Goal: Transaction & Acquisition: Download file/media

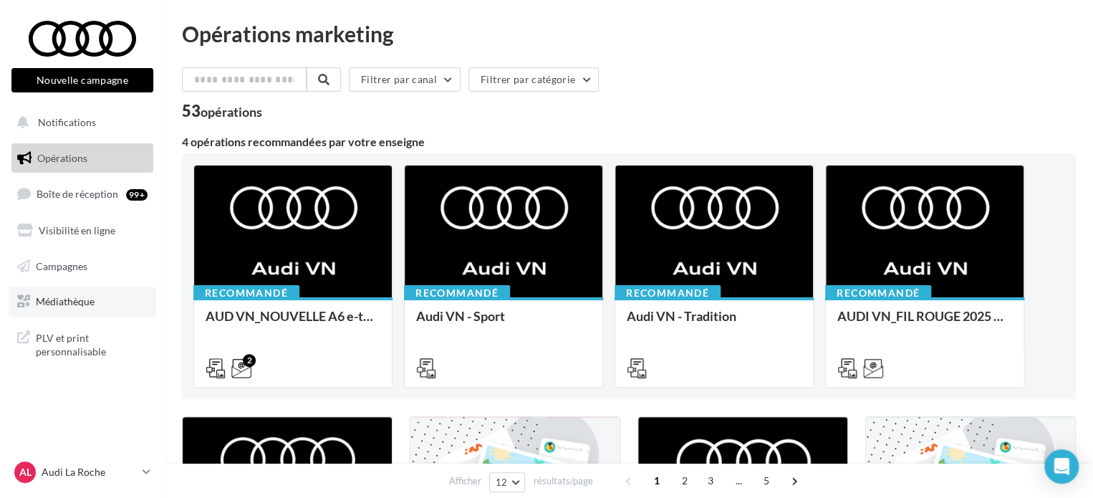
click at [70, 298] on span "Médiathèque" at bounding box center [65, 301] width 59 height 12
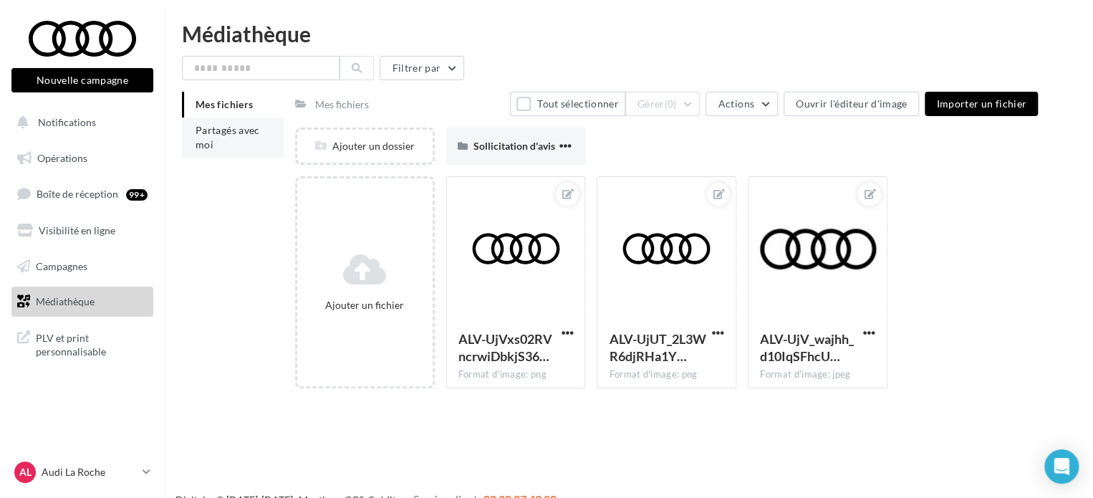
click at [227, 138] on li "Partagés avec moi" at bounding box center [233, 137] width 102 height 40
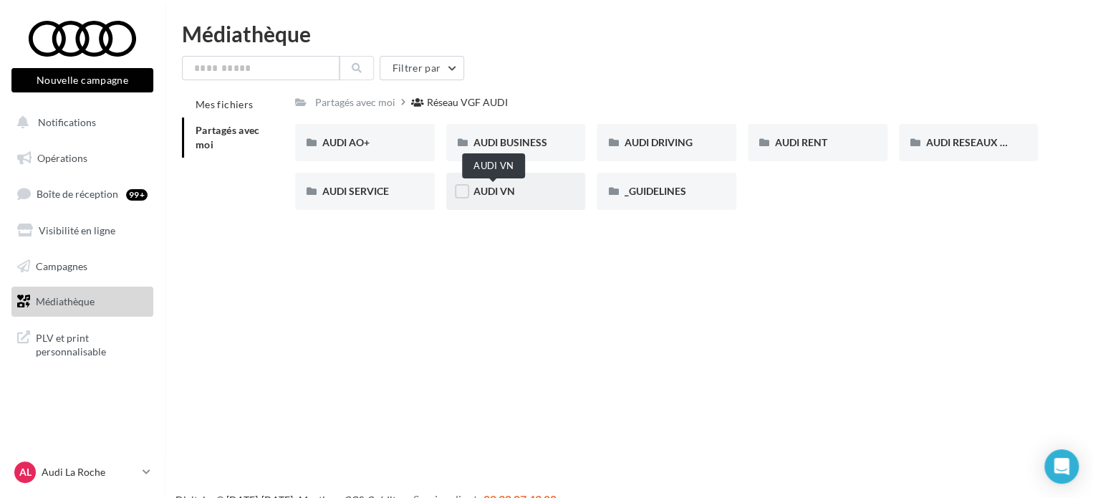
click at [504, 194] on span "AUDI VN" at bounding box center [494, 191] width 42 height 12
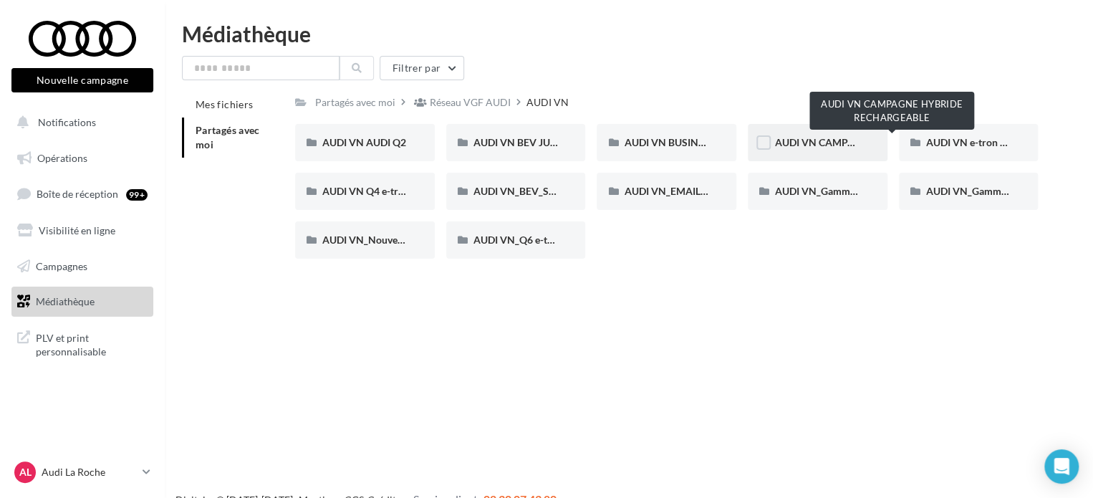
click at [832, 145] on span "AUDI VN CAMPAGNE HYBRIDE RECHARGEABLE" at bounding box center [887, 142] width 225 height 12
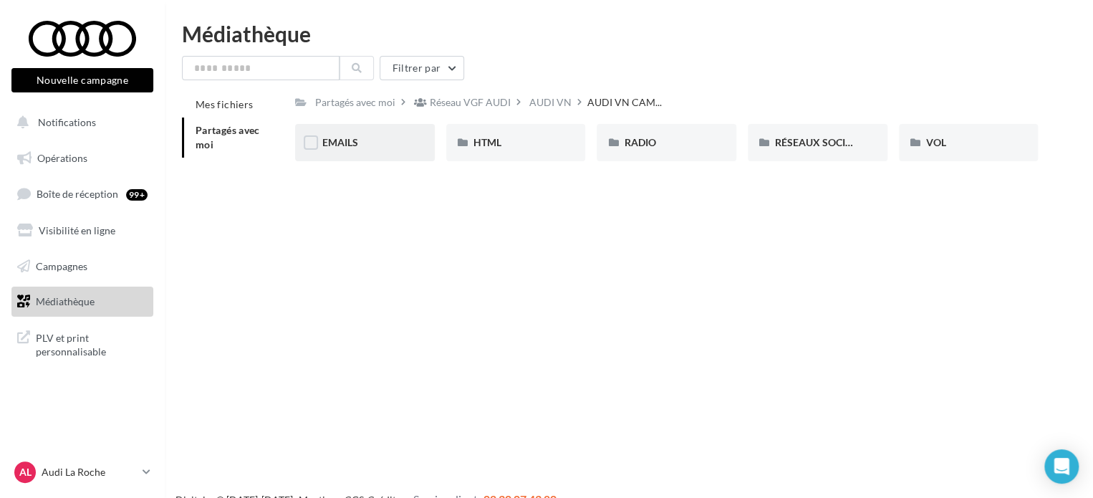
click at [374, 139] on div "EMAILS" at bounding box center [364, 142] width 85 height 14
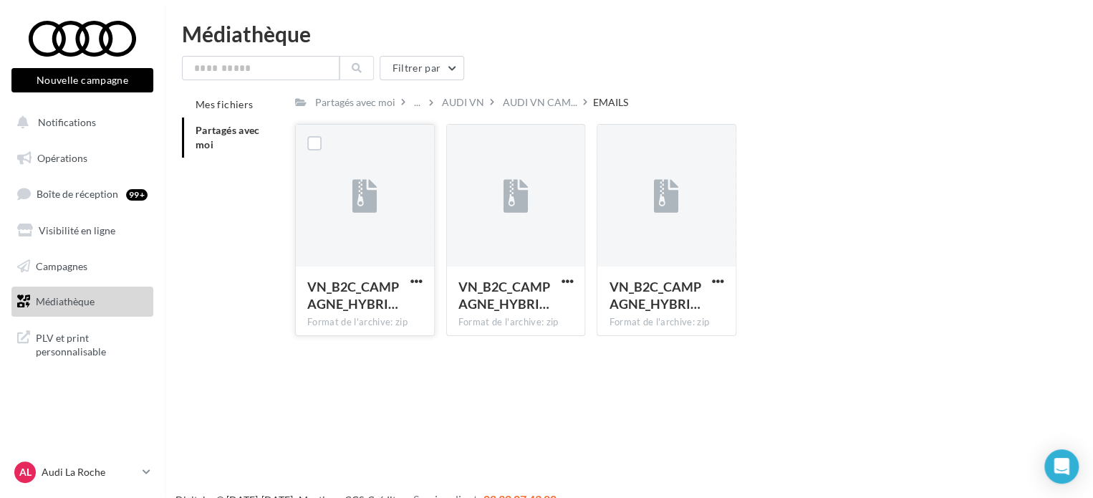
click at [423, 281] on button "button" at bounding box center [416, 282] width 18 height 14
click at [388, 300] on button "Télécharger" at bounding box center [353, 309] width 143 height 37
